Goal: Information Seeking & Learning: Learn about a topic

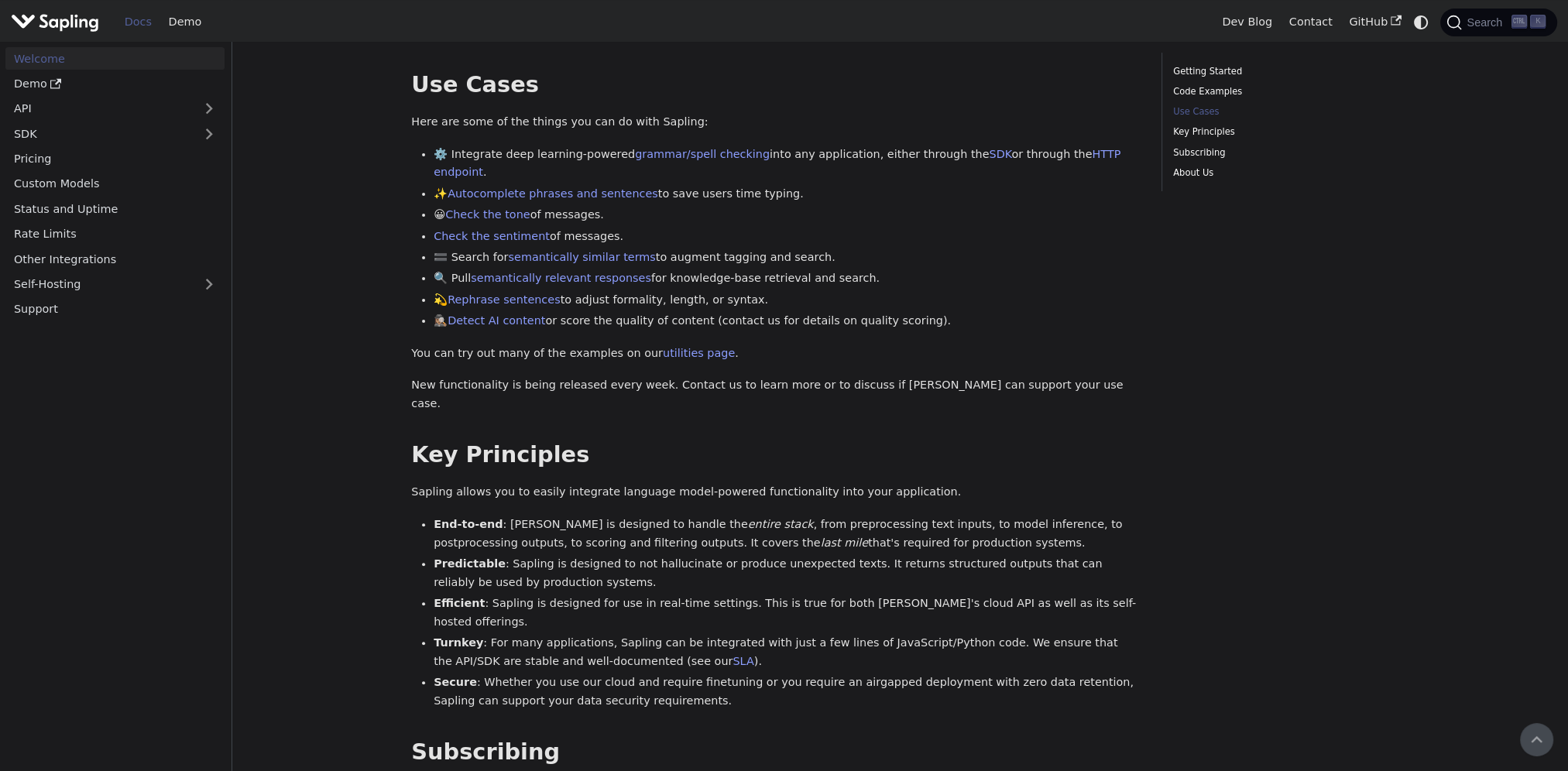
scroll to position [552, 0]
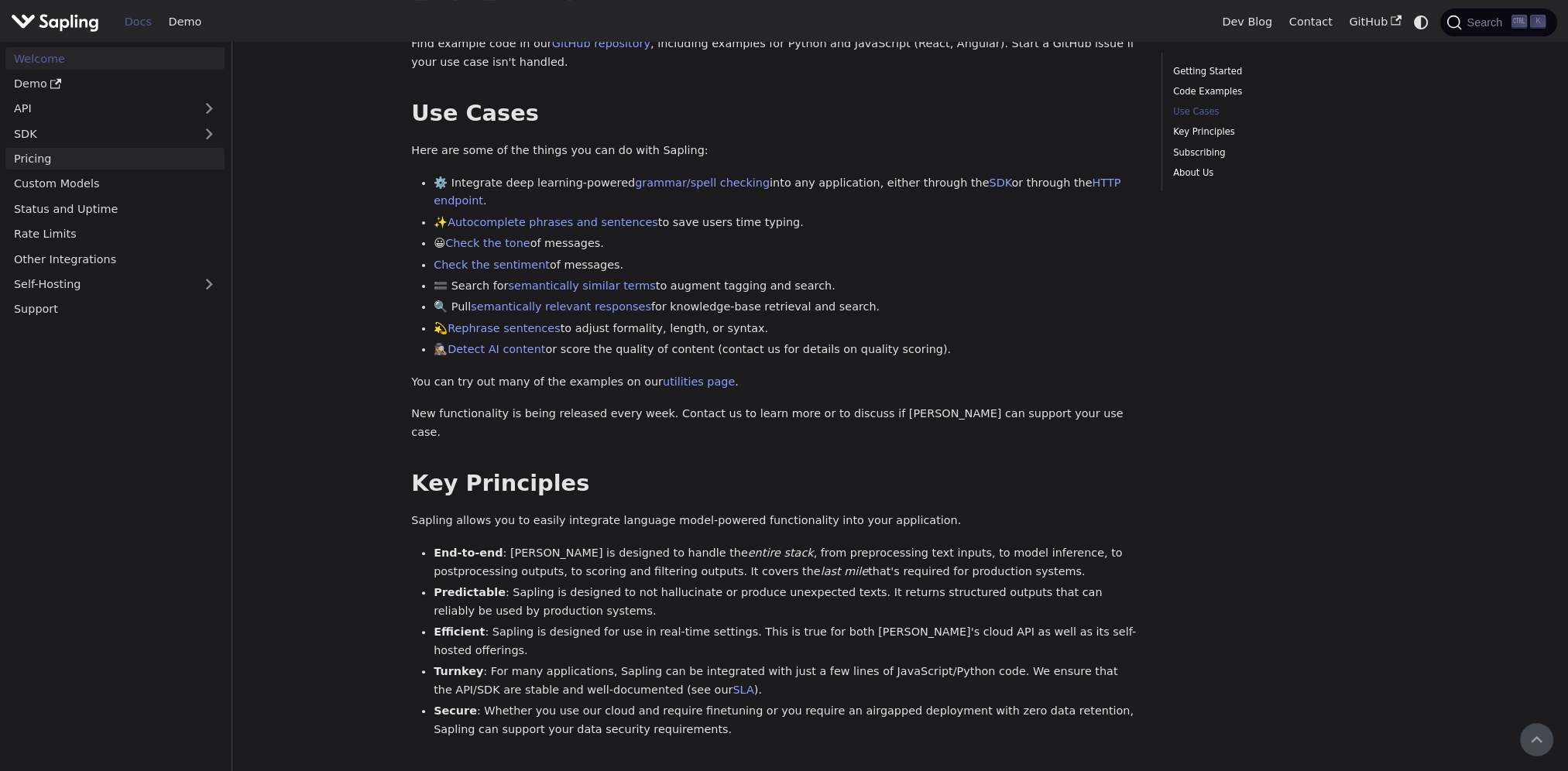
click at [34, 161] on link "Pricing" at bounding box center [115, 159] width 219 height 23
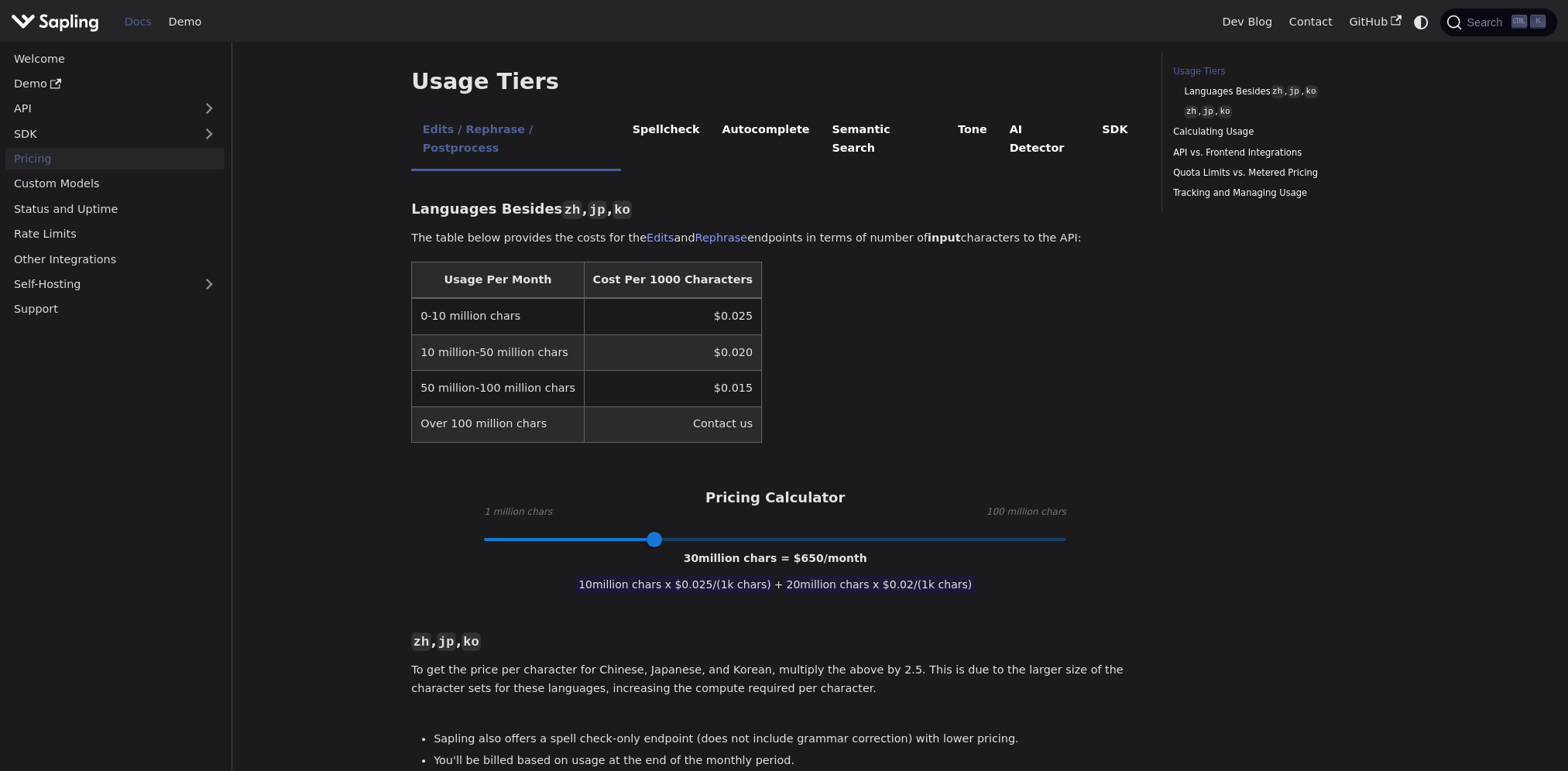
scroll to position [310, 0]
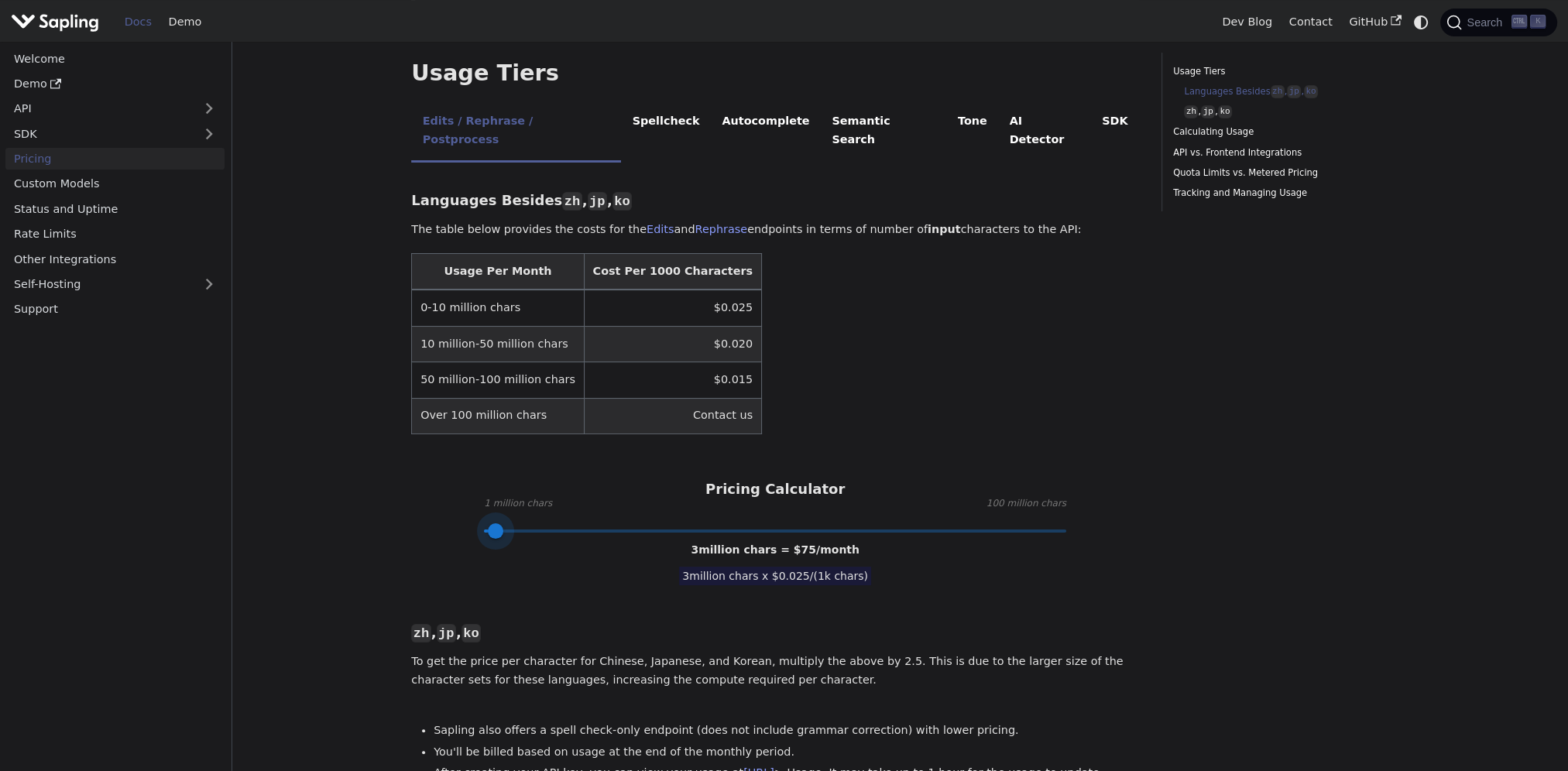
type input "1"
drag, startPoint x: 660, startPoint y: 493, endPoint x: 441, endPoint y: 483, distance: 219.2
click at [441, 483] on div "Pricing Calculator 1 million chars 100 million chars 1 million chars = $ 25 /mo…" at bounding box center [775, 506] width 728 height 50
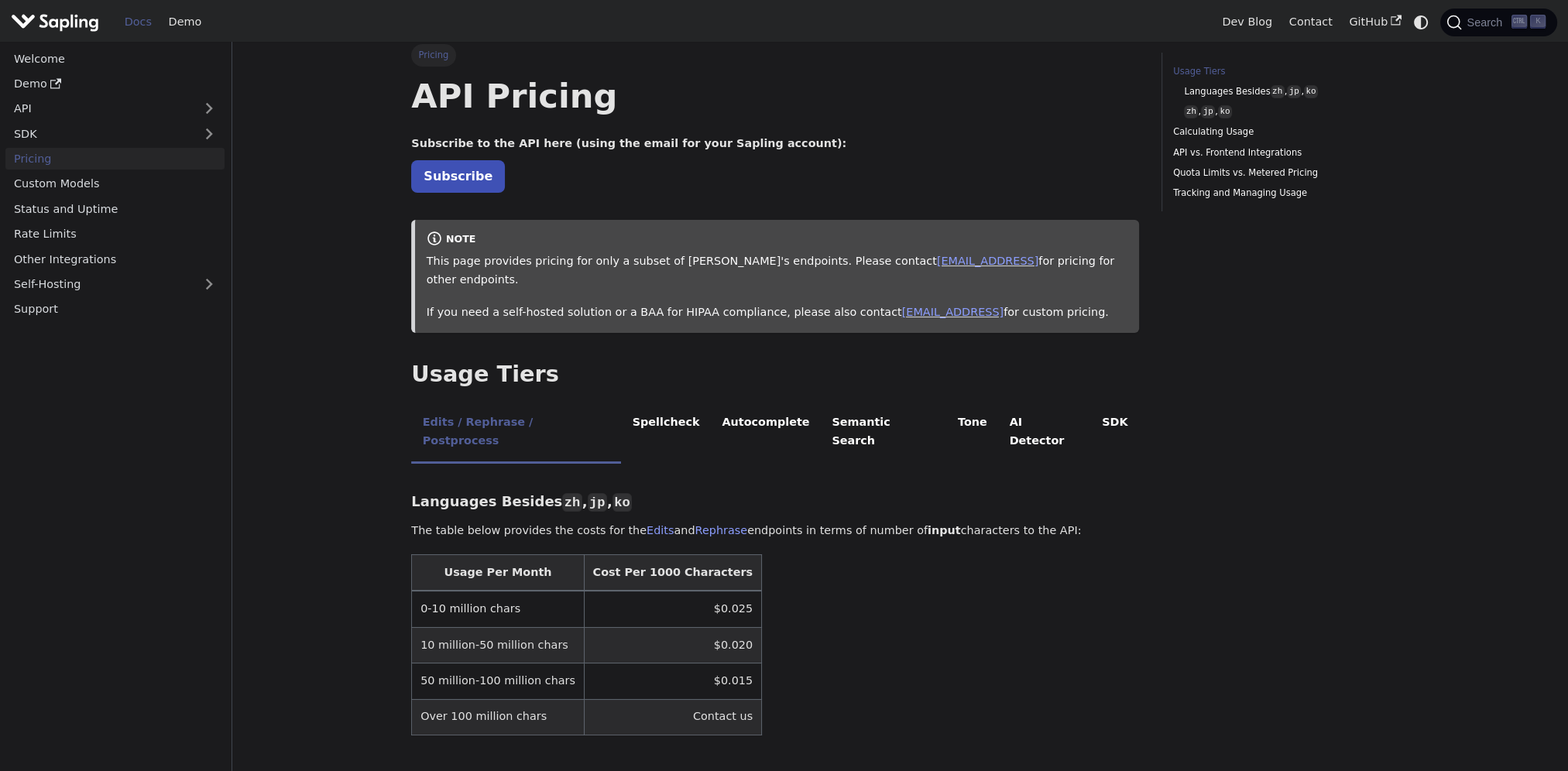
scroll to position [0, 0]
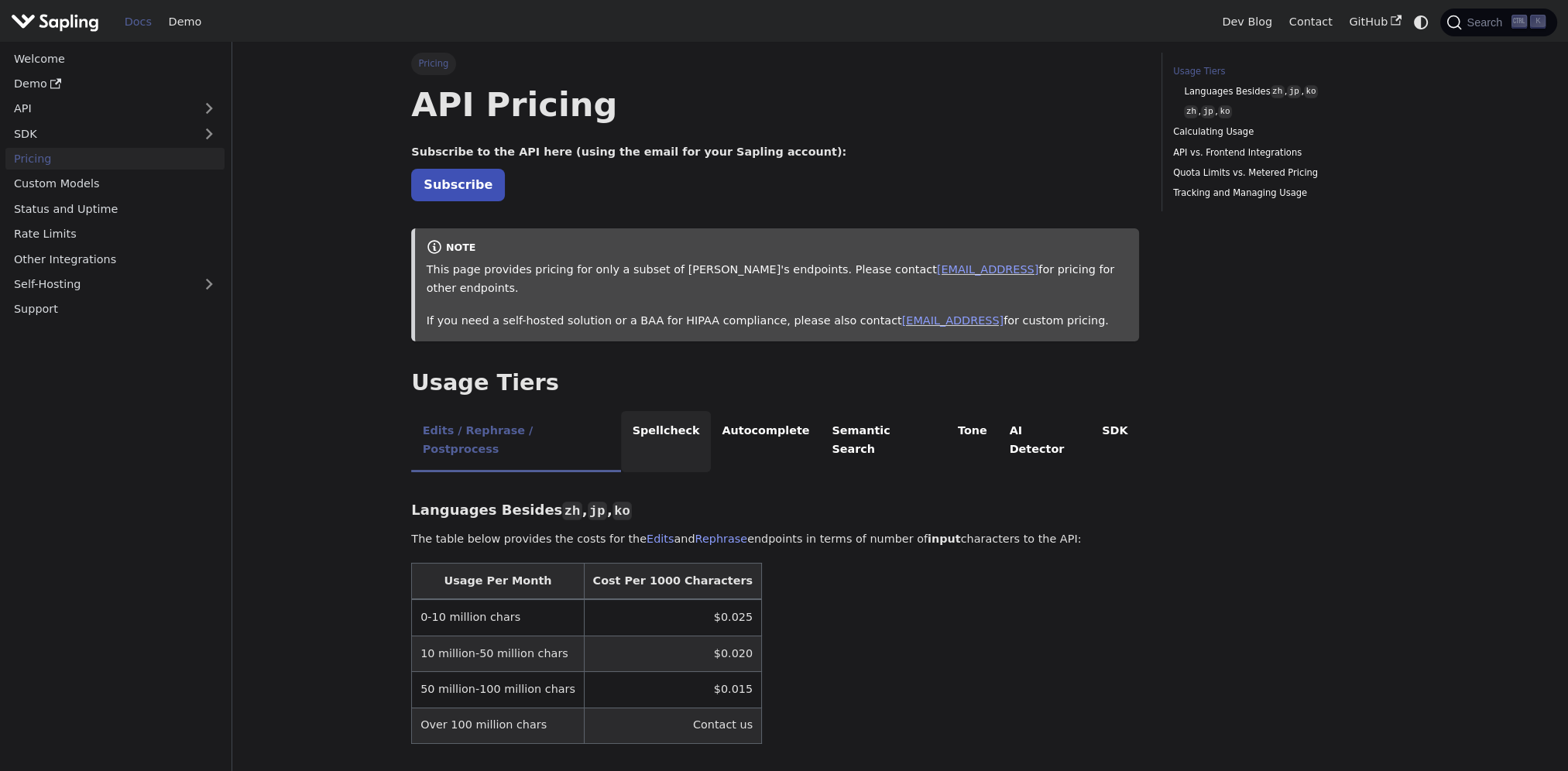
click at [631, 411] on li "Spellcheck" at bounding box center [665, 442] width 90 height 61
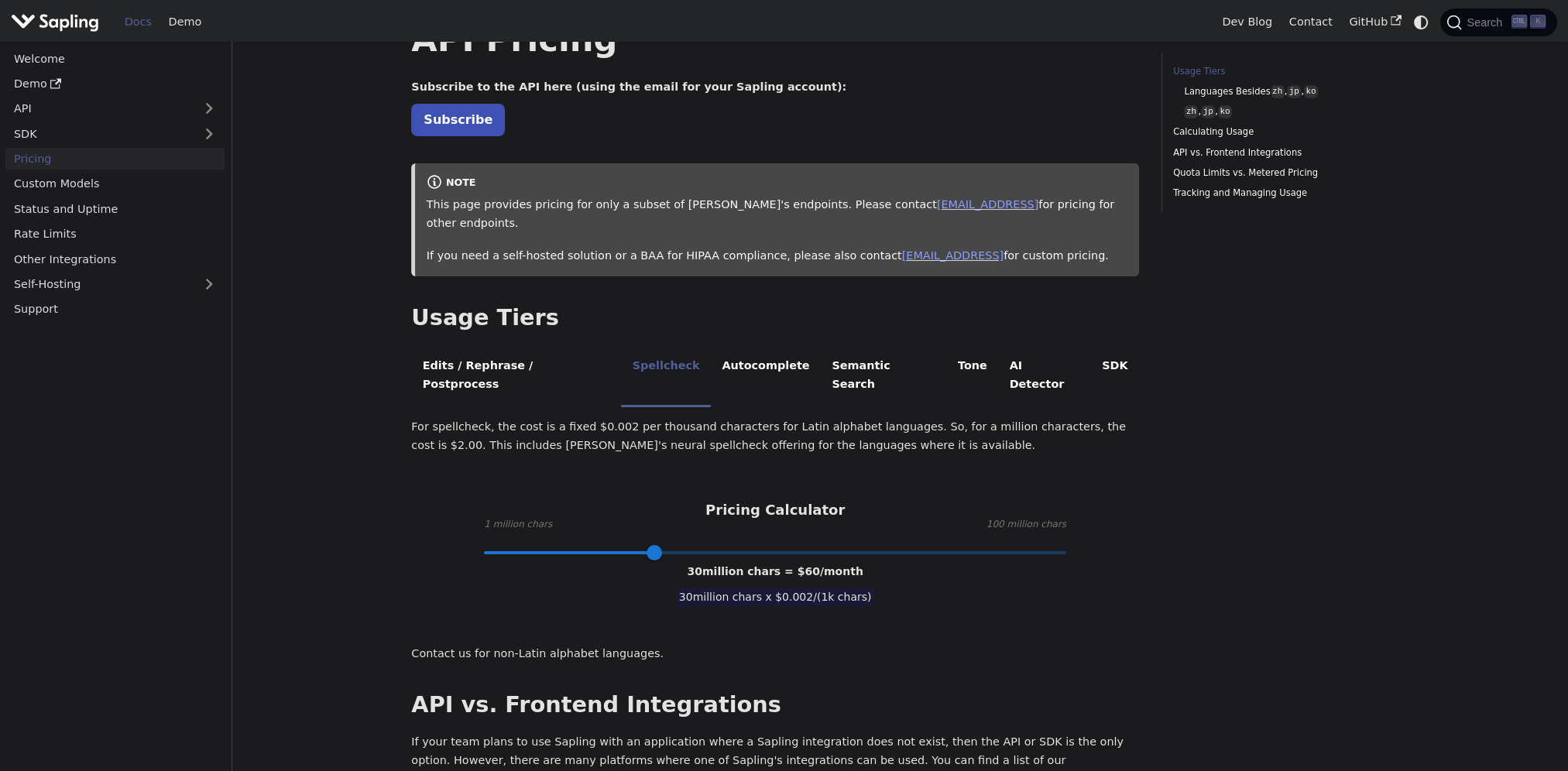
scroll to position [77, 0]
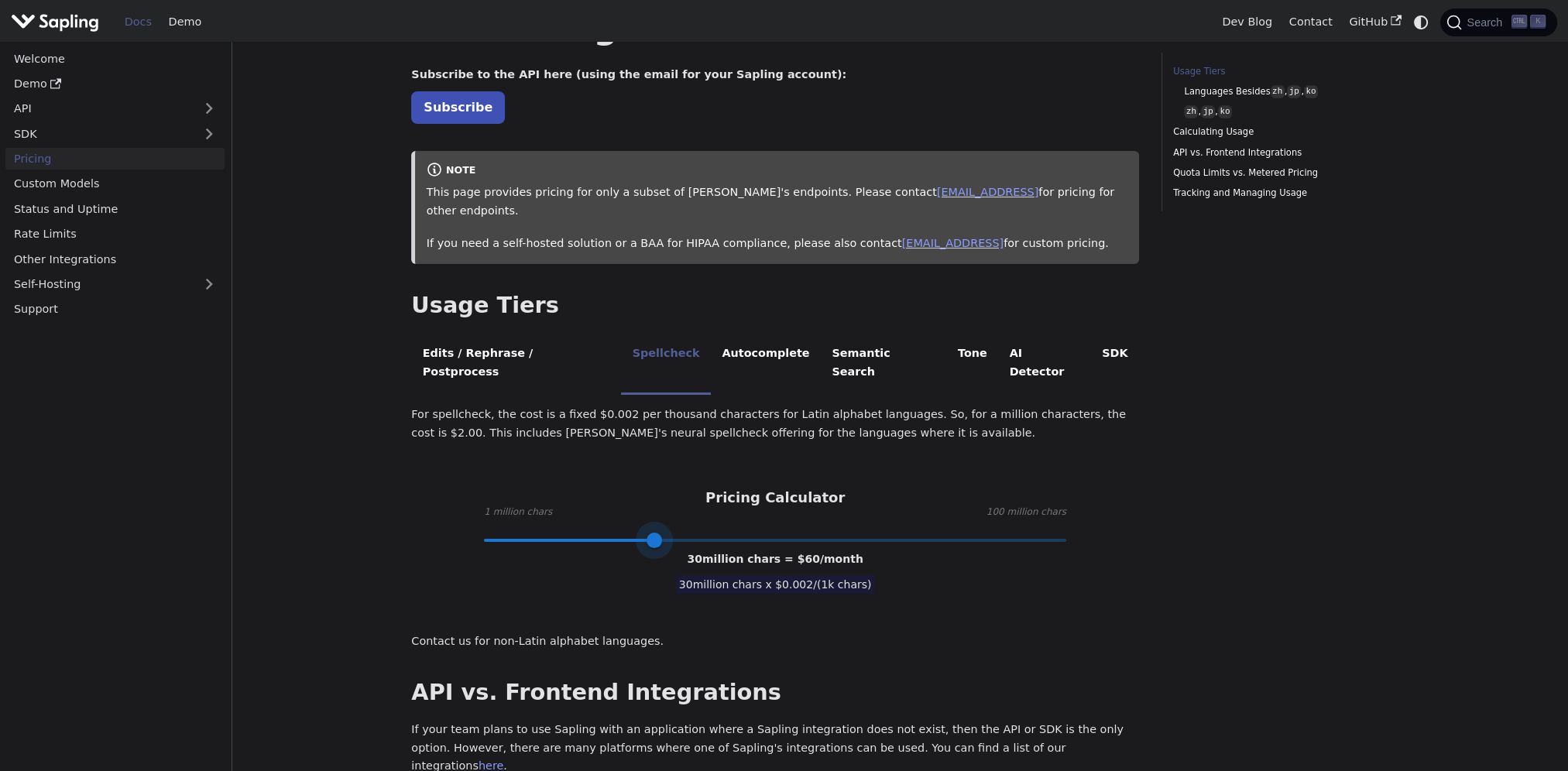
type input "1"
drag, startPoint x: 657, startPoint y: 498, endPoint x: 346, endPoint y: 502, distance: 311.0
click at [346, 503] on main "Pricing On this page API Pricing Subscribe to the API here (using the email for…" at bounding box center [900, 773] width 1336 height 1619
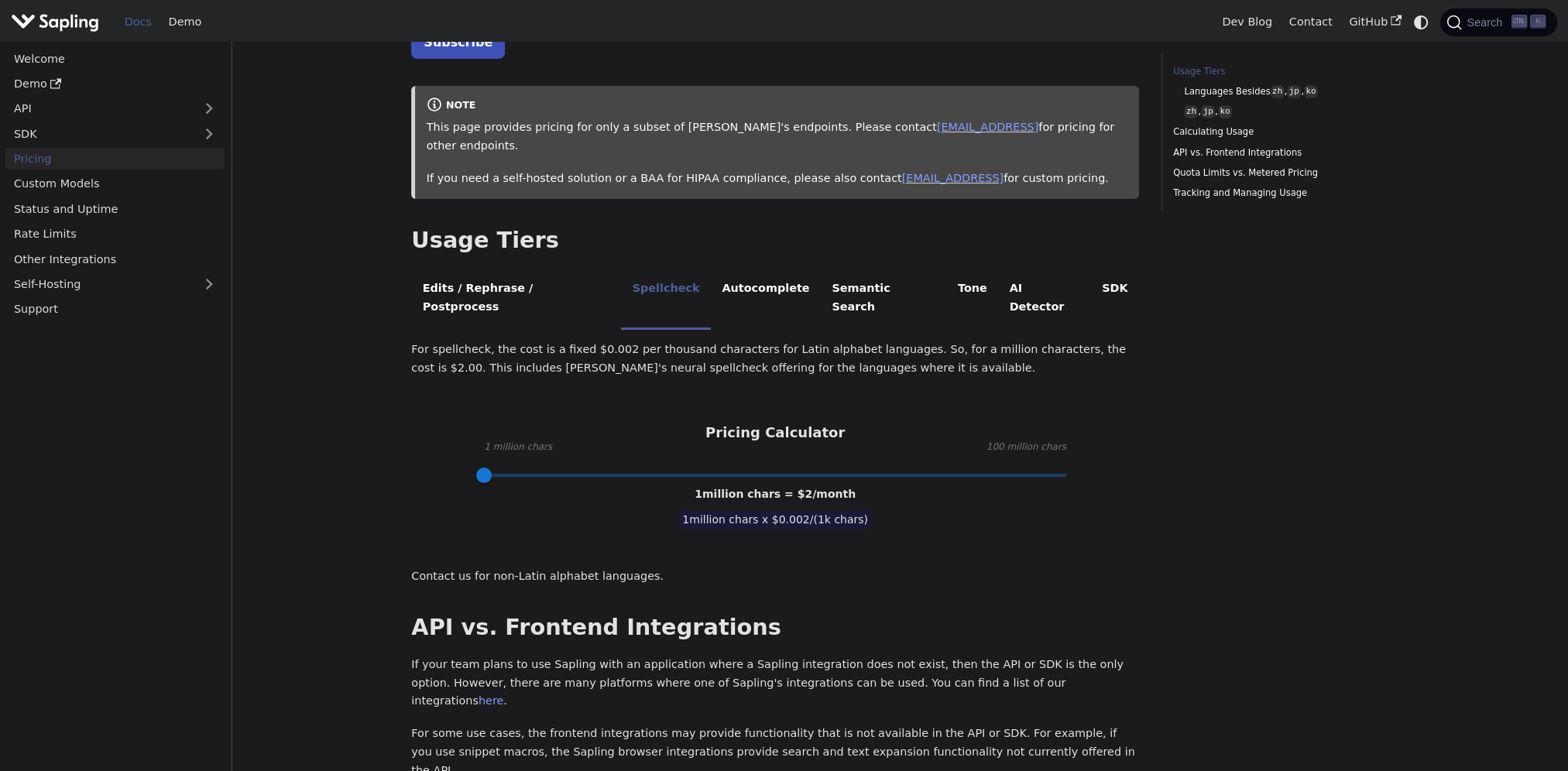
scroll to position [155, 0]
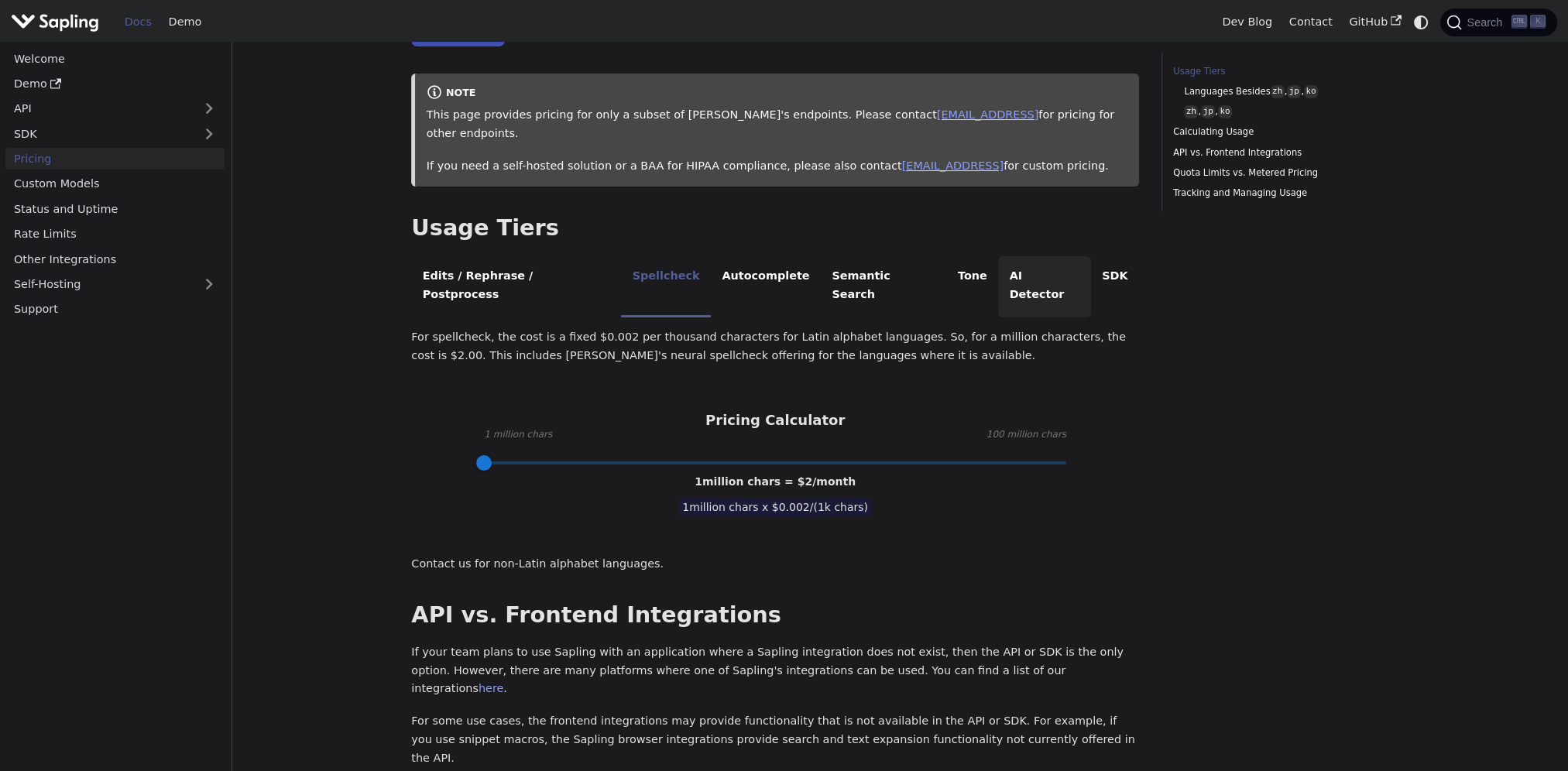
click at [999, 260] on li "AI Detector" at bounding box center [1045, 287] width 93 height 61
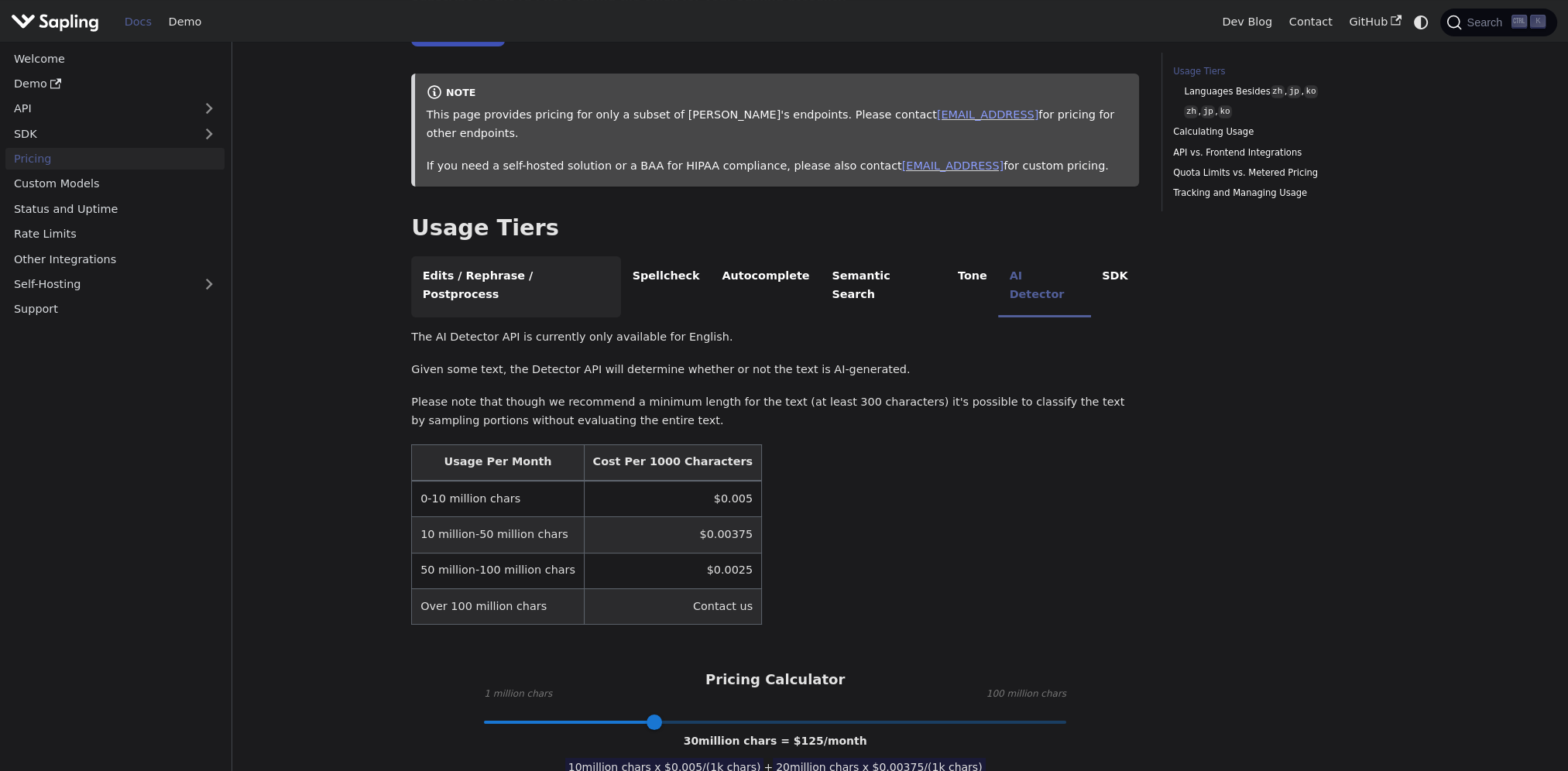
click at [565, 256] on li "Edits / Rephrase / Postprocess" at bounding box center [516, 287] width 210 height 61
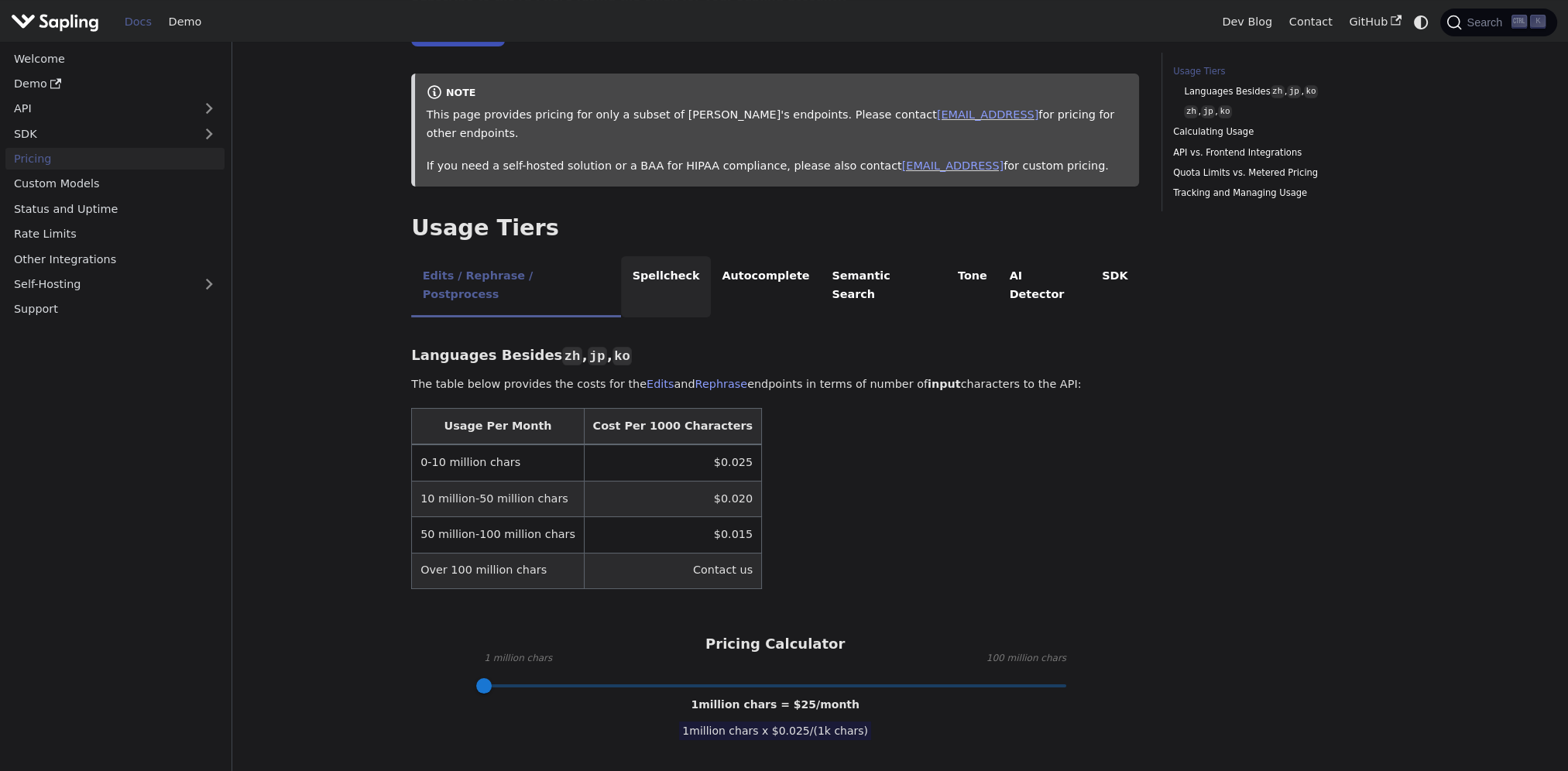
click at [621, 257] on li "Spellcheck" at bounding box center [665, 287] width 90 height 61
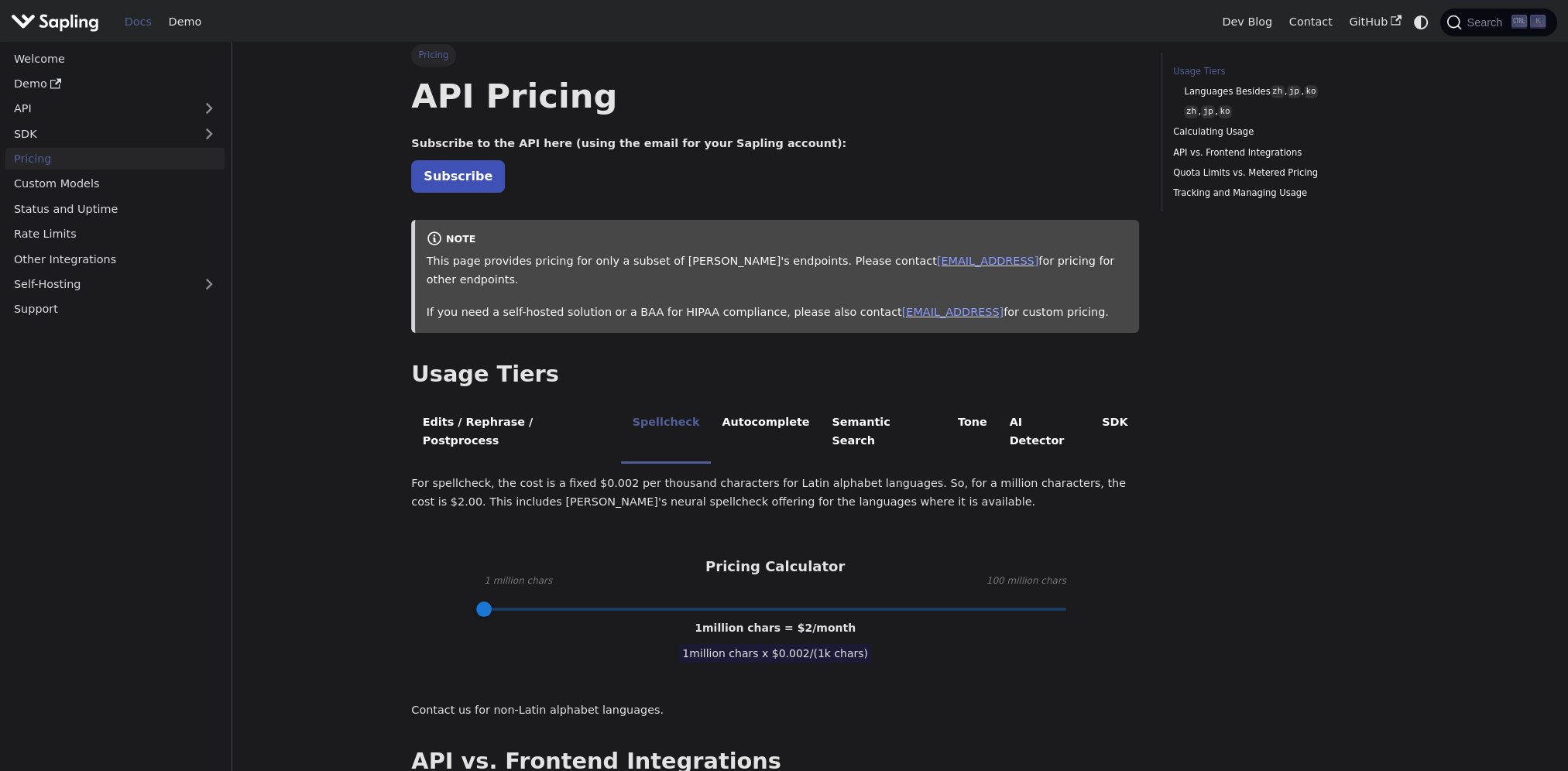
scroll to position [0, 0]
